Goal: Information Seeking & Learning: Learn about a topic

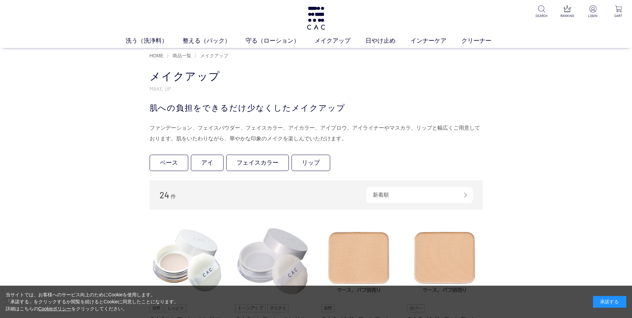
scroll to position [33, 0]
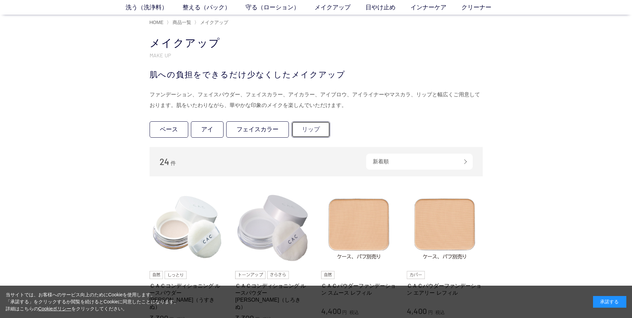
click at [308, 132] on link "リップ" at bounding box center [311, 129] width 39 height 16
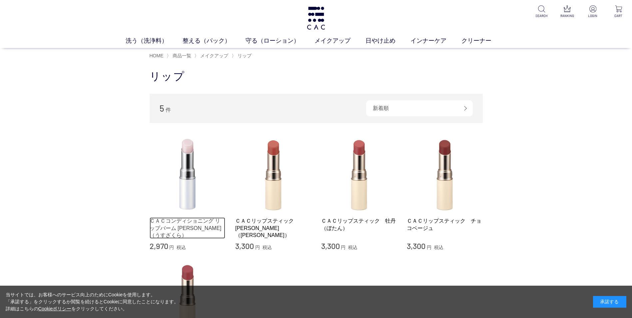
click at [203, 223] on link "ＣＡＣコンディショニング リップバーム [PERSON_NAME]（うすざくら）" at bounding box center [188, 227] width 76 height 21
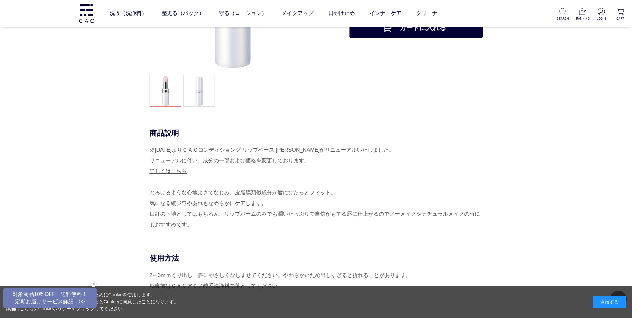
scroll to position [133, 0]
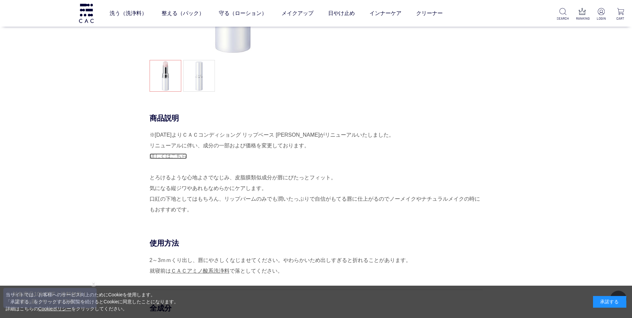
click at [165, 154] on link "詳しくはこちら" at bounding box center [168, 156] width 37 height 6
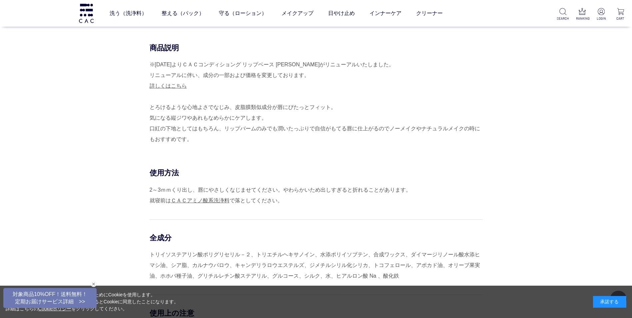
scroll to position [167, 0]
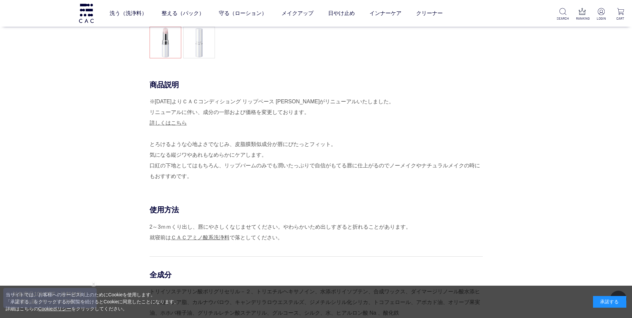
click at [483, 120] on div "商品説明 ※2025年4月30日よりＣＡＣコンディショング リップベース 薄桜がリニューアルいたしました。 リニューアルに伴い、成分の一部および価格を変更して…" at bounding box center [316, 142] width 333 height 125
click at [481, 134] on div "※2025年4月30日よりＣＡＣコンディショング リップベース 薄桜がリニューアルいたしました。 リニューアルに伴い、成分の一部および価格を変更しております。…" at bounding box center [316, 138] width 333 height 85
click at [483, 139] on div "商品説明 ※2025年4月30日よりＣＡＣコンディショング リップベース 薄桜がリニューアルいたしました。 リニューアルに伴い、成分の一部および価格を変更して…" at bounding box center [316, 142] width 333 height 125
drag, startPoint x: 152, startPoint y: 143, endPoint x: 190, endPoint y: 177, distance: 51.0
click at [190, 177] on div "※2025年4月30日よりＣＡＣコンディショング リップベース 薄桜がリニューアルいたしました。 リニューアルに伴い、成分の一部および価格を変更しております。…" at bounding box center [316, 138] width 333 height 85
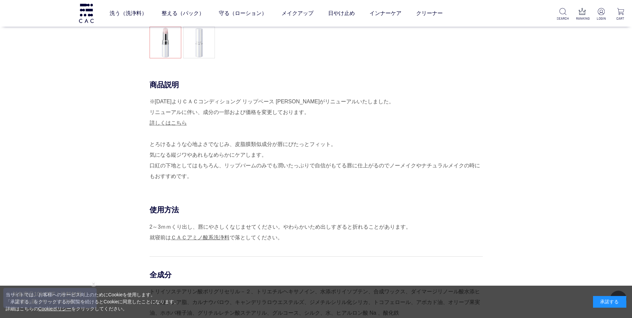
drag, startPoint x: 190, startPoint y: 177, endPoint x: 180, endPoint y: 178, distance: 10.0
copy div "とろけるような心地よさでなじみ、皮脂膜類似成分が唇にぴたっとフィット。 気になる縦ジワやあれもなめらかにケアします。 口紅の下地としてはもちろん、リップバーム…"
drag, startPoint x: 151, startPoint y: 146, endPoint x: 189, endPoint y: 174, distance: 47.1
click at [189, 174] on div "※2025年4月30日よりＣＡＣコンディショング リップベース 薄桜がリニューアルいたしました。 リニューアルに伴い、成分の一部および価格を変更しております。…" at bounding box center [316, 138] width 333 height 85
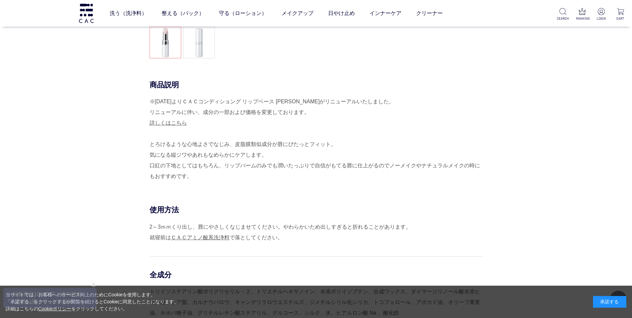
drag, startPoint x: 189, startPoint y: 174, endPoint x: 179, endPoint y: 167, distance: 12.3
copy div "とろけるような心地よさでなじみ、皮脂膜類似成分が唇にぴたっとフィット。 気になる縦ジワやあれもなめらかにケアします。 口紅の下地としてはもちろん、リップバーム…"
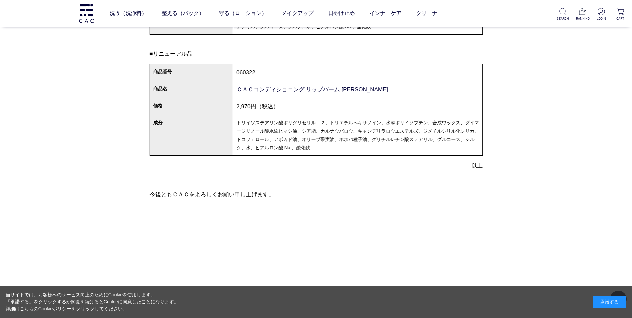
scroll to position [333, 0]
